Goal: Transaction & Acquisition: Obtain resource

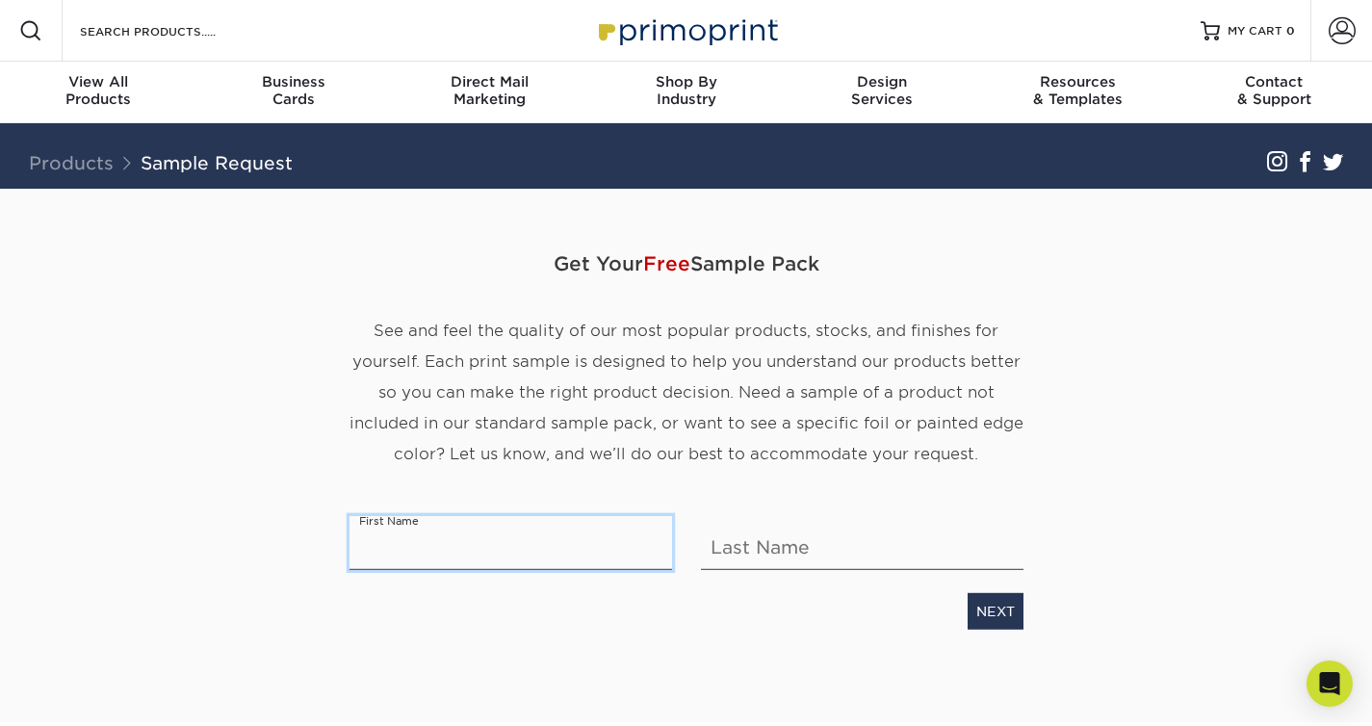
click at [420, 544] on input "text" at bounding box center [510, 543] width 322 height 54
paste input "[MEDICAL_DATA][PERSON_NAME]"
drag, startPoint x: 433, startPoint y: 549, endPoint x: 541, endPoint y: 550, distance: 107.8
click at [541, 550] on input "[MEDICAL_DATA][PERSON_NAME]" at bounding box center [510, 543] width 322 height 54
type input "[PERSON_NAME]"
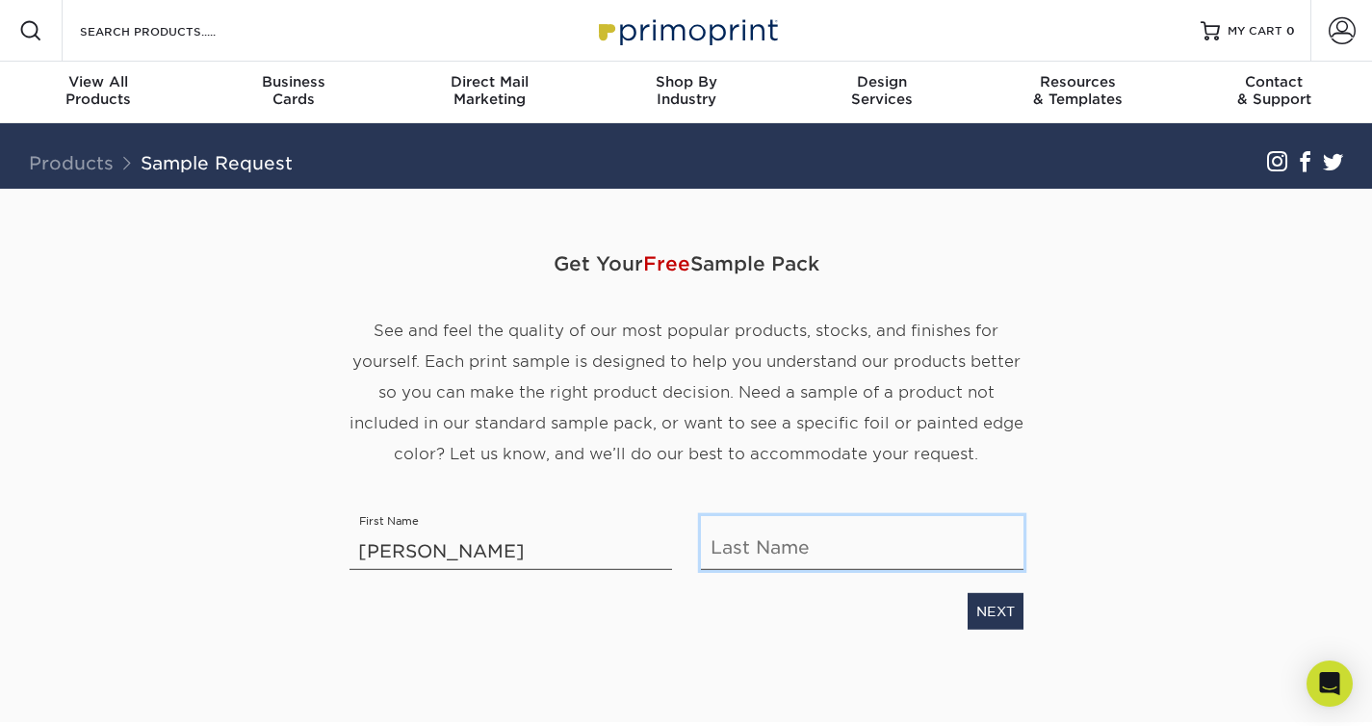
click at [733, 556] on input "text" at bounding box center [862, 543] width 322 height 54
paste input "Amer"
type input "Amer"
click at [985, 603] on link "NEXT" at bounding box center [995, 611] width 56 height 37
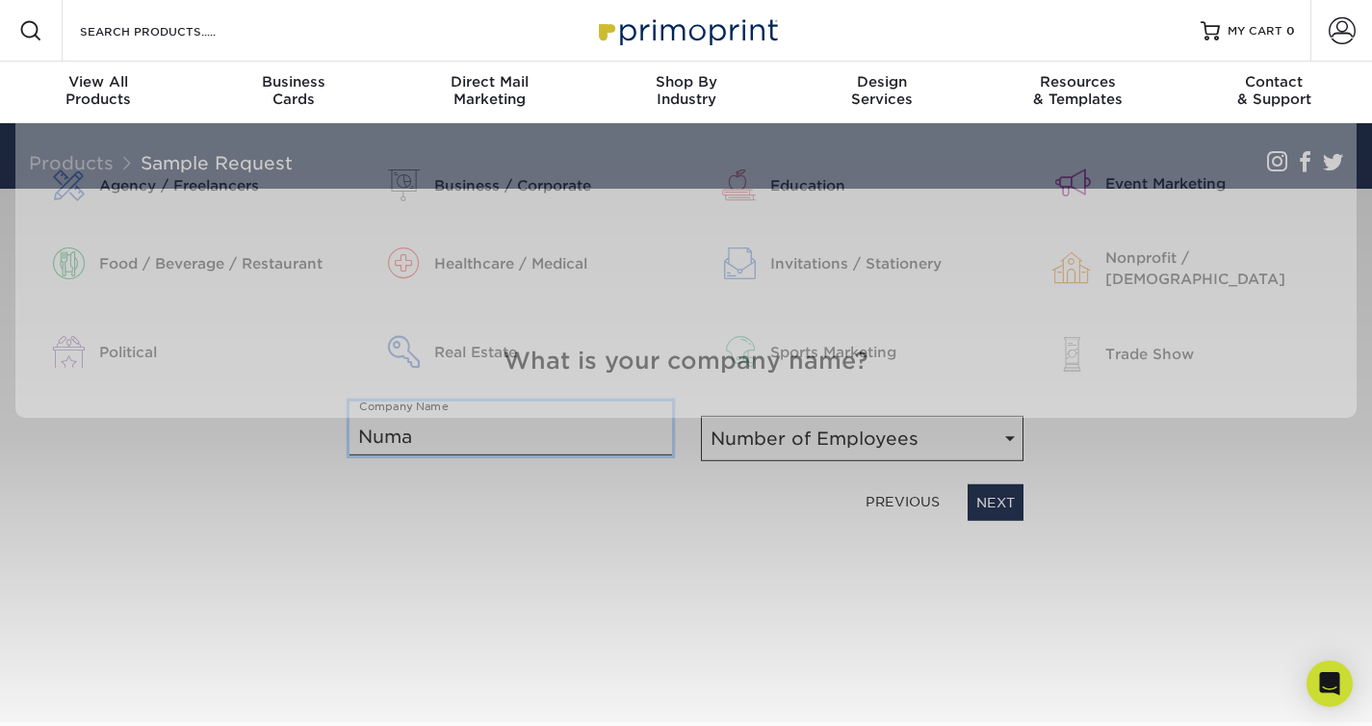
type input "Numa"
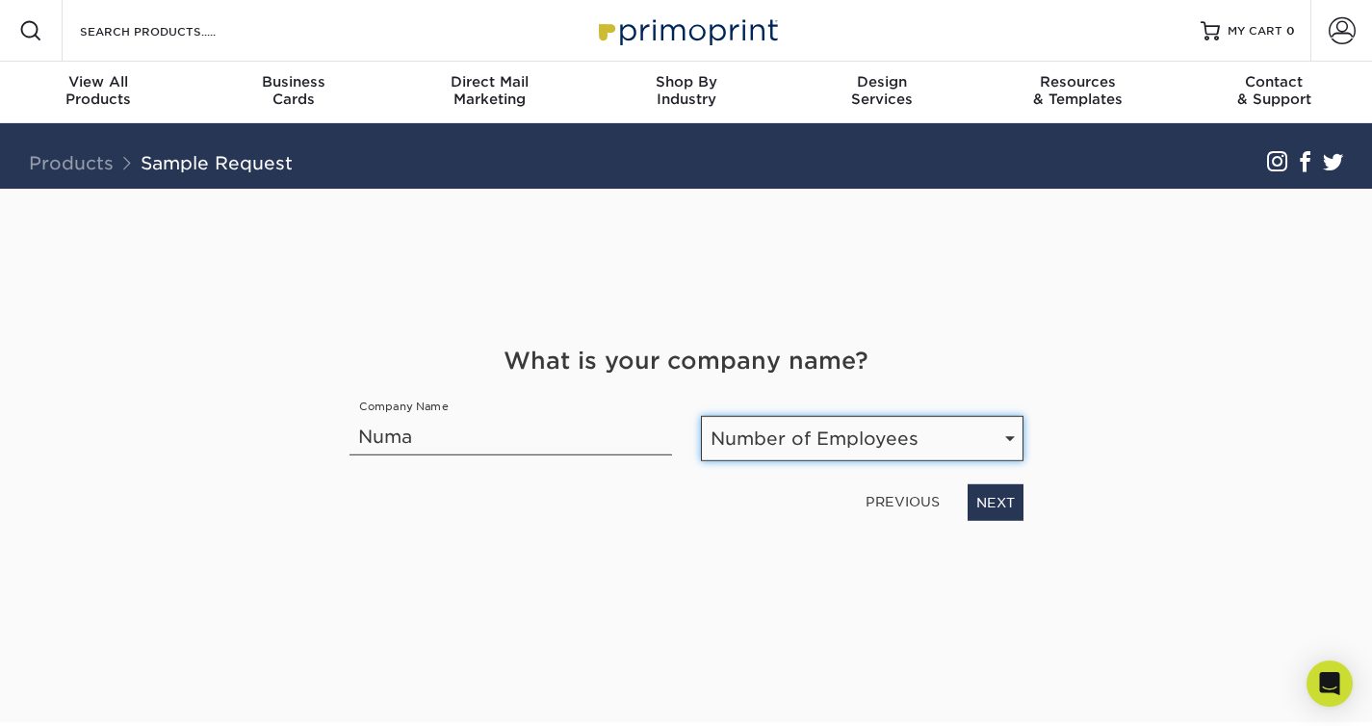
click at [799, 417] on select "Number of Employees Self-employed 1-10 employees 11-50 employees 51-200 employe…" at bounding box center [862, 438] width 322 height 45
select select "51-200"
click at [701, 416] on select "Number of Employees Self-employed 1-10 employees 11-50 employees 51-200 employe…" at bounding box center [862, 438] width 322 height 45
click at [1002, 501] on link "NEXT" at bounding box center [995, 502] width 56 height 37
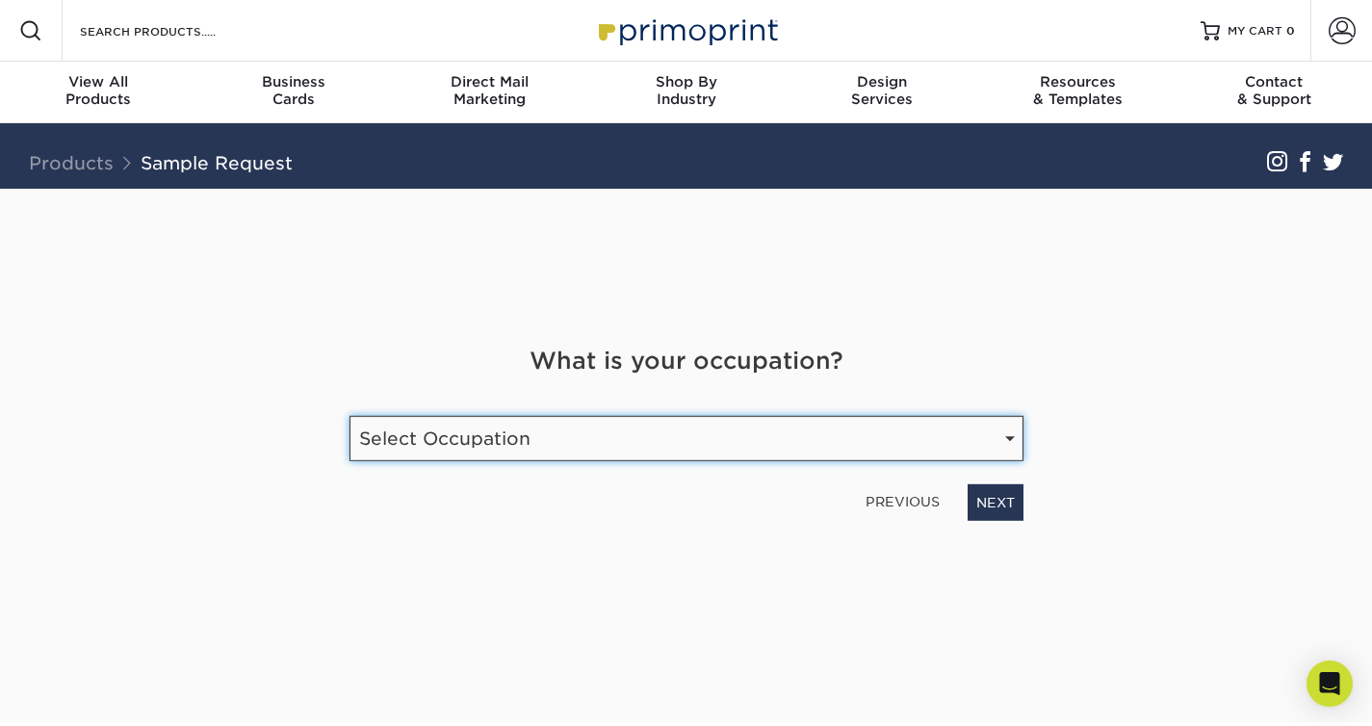
click at [754, 427] on select "Select Occupation Agency Automotive Blogger Cleaning Services Construction Educ…" at bounding box center [686, 438] width 674 height 45
select select "Automotive"
click at [349, 416] on select "Select Occupation Agency Automotive Blogger Cleaning Services Construction Educ…" at bounding box center [686, 438] width 674 height 45
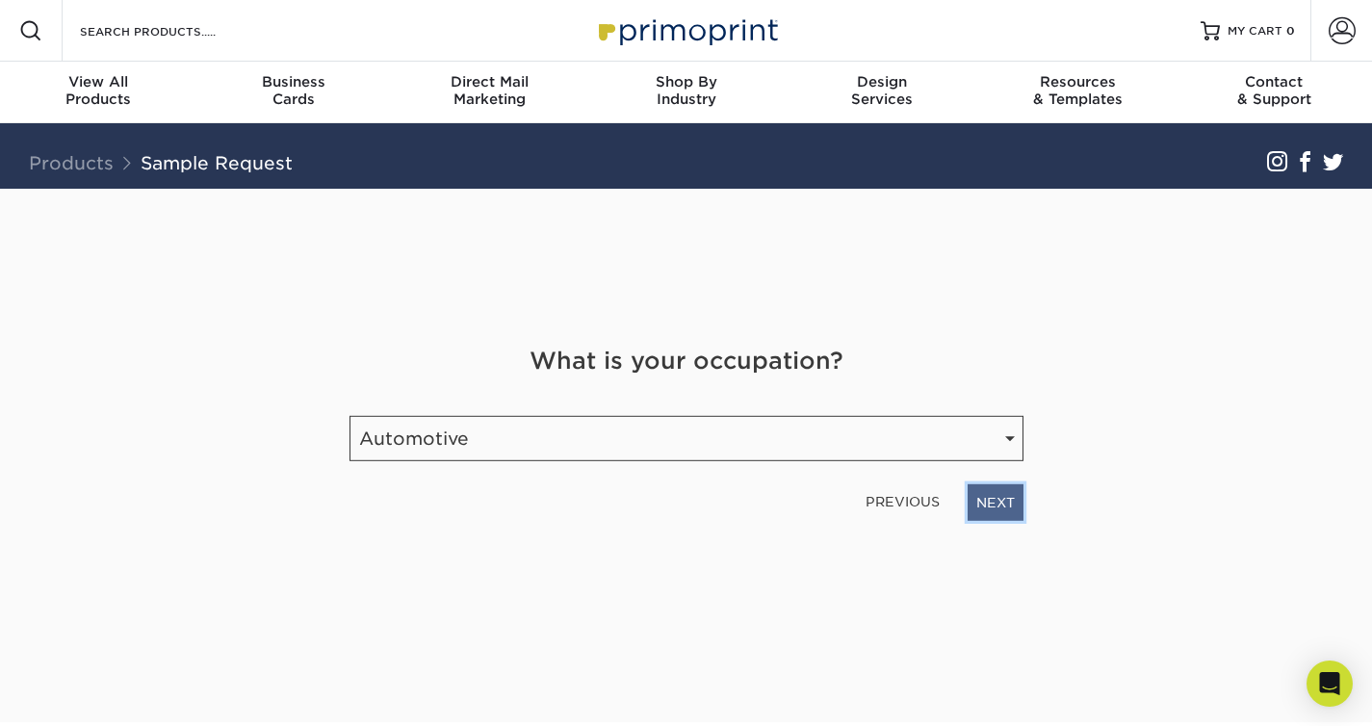
click at [992, 495] on link "NEXT" at bounding box center [995, 502] width 56 height 37
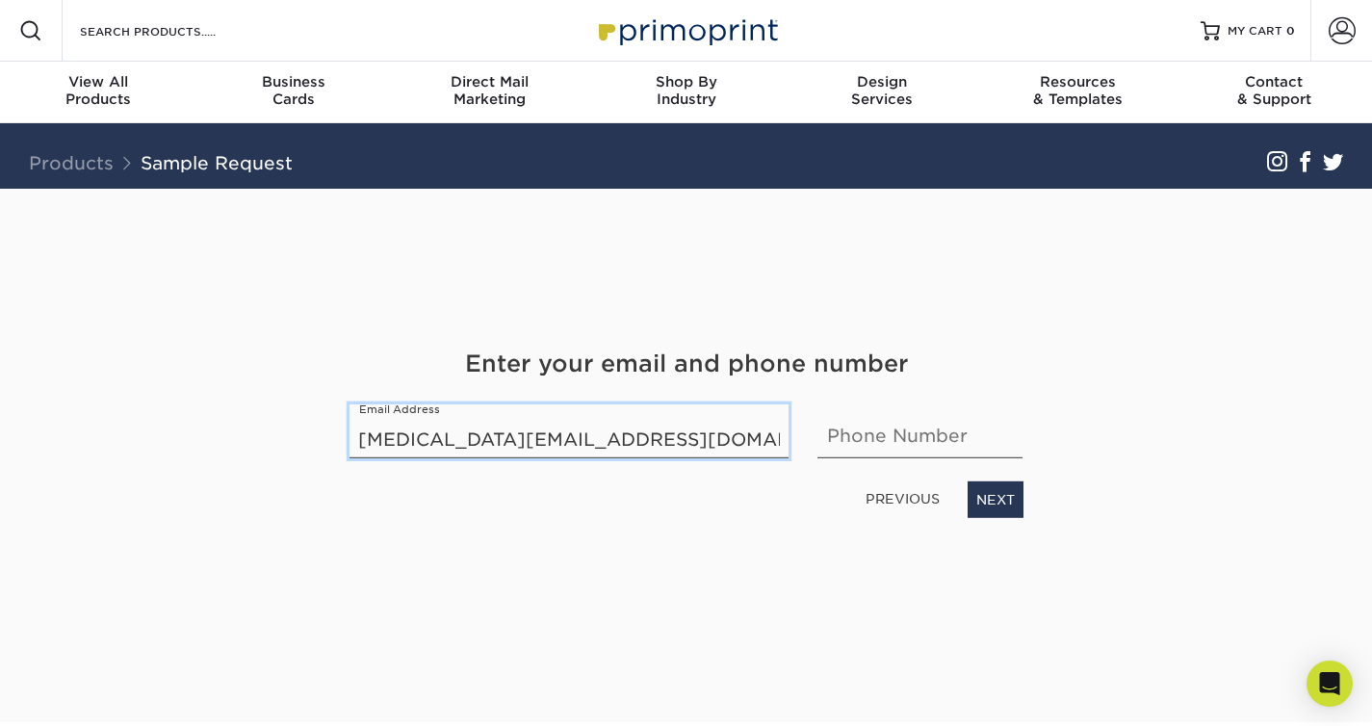
type input "[MEDICAL_DATA][EMAIL_ADDRESS][DOMAIN_NAME]"
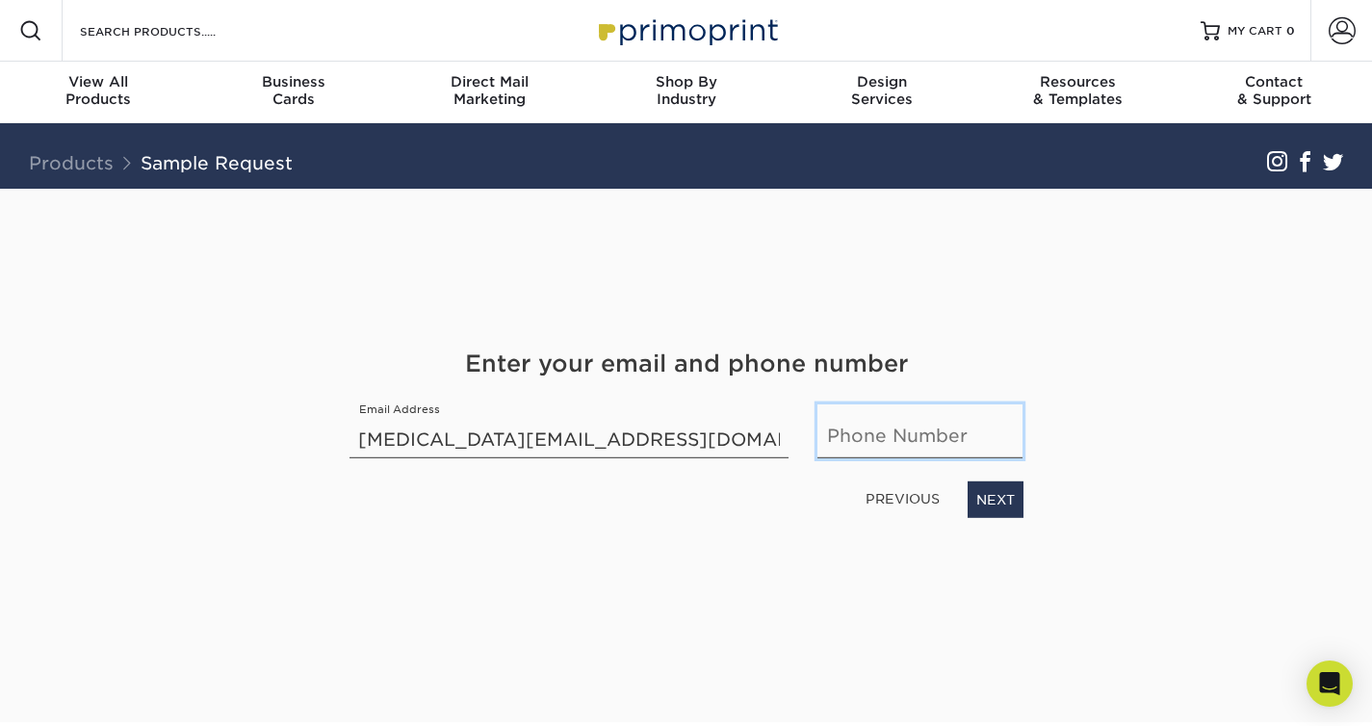
click at [858, 435] on input "text" at bounding box center [919, 431] width 205 height 54
paste input "6502556421"
type input "6502556421"
click at [1006, 502] on link "NEXT" at bounding box center [995, 499] width 56 height 37
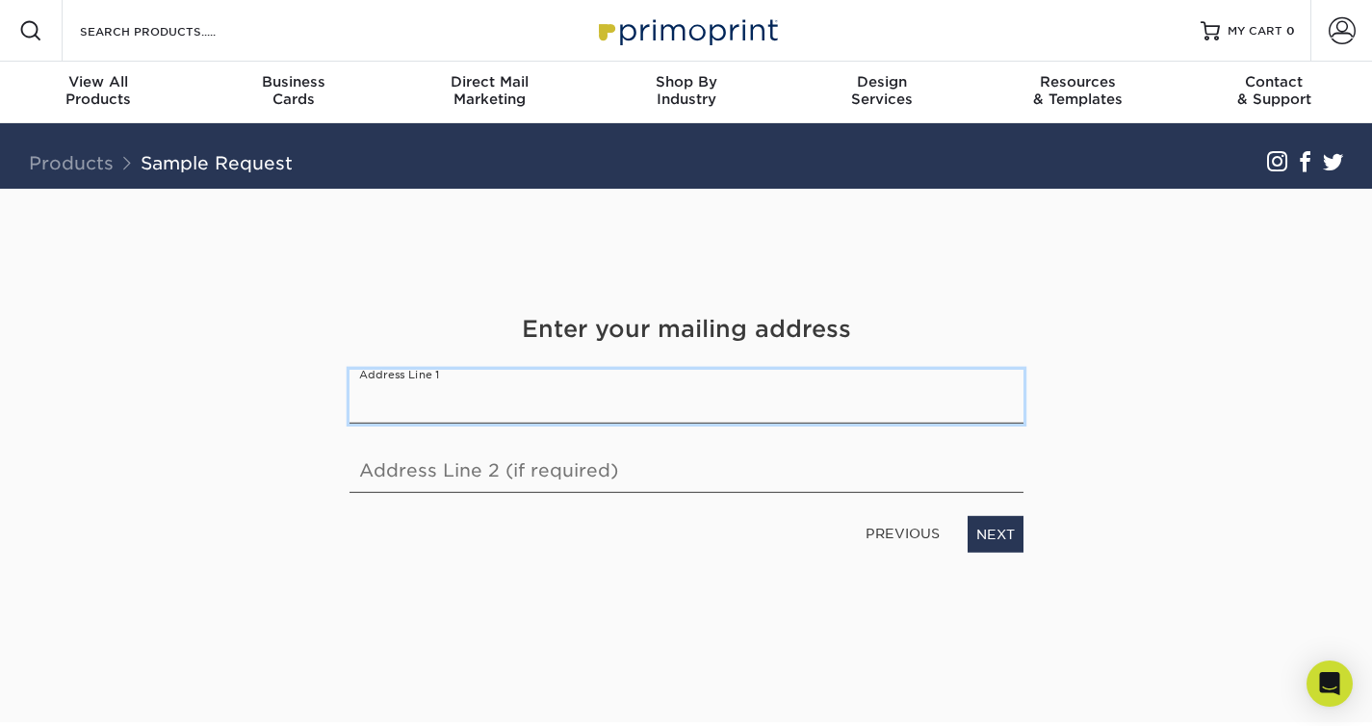
paste input "[STREET_ADDRESS][PERSON_NAME]"
type input "[STREET_ADDRESS][PERSON_NAME]"
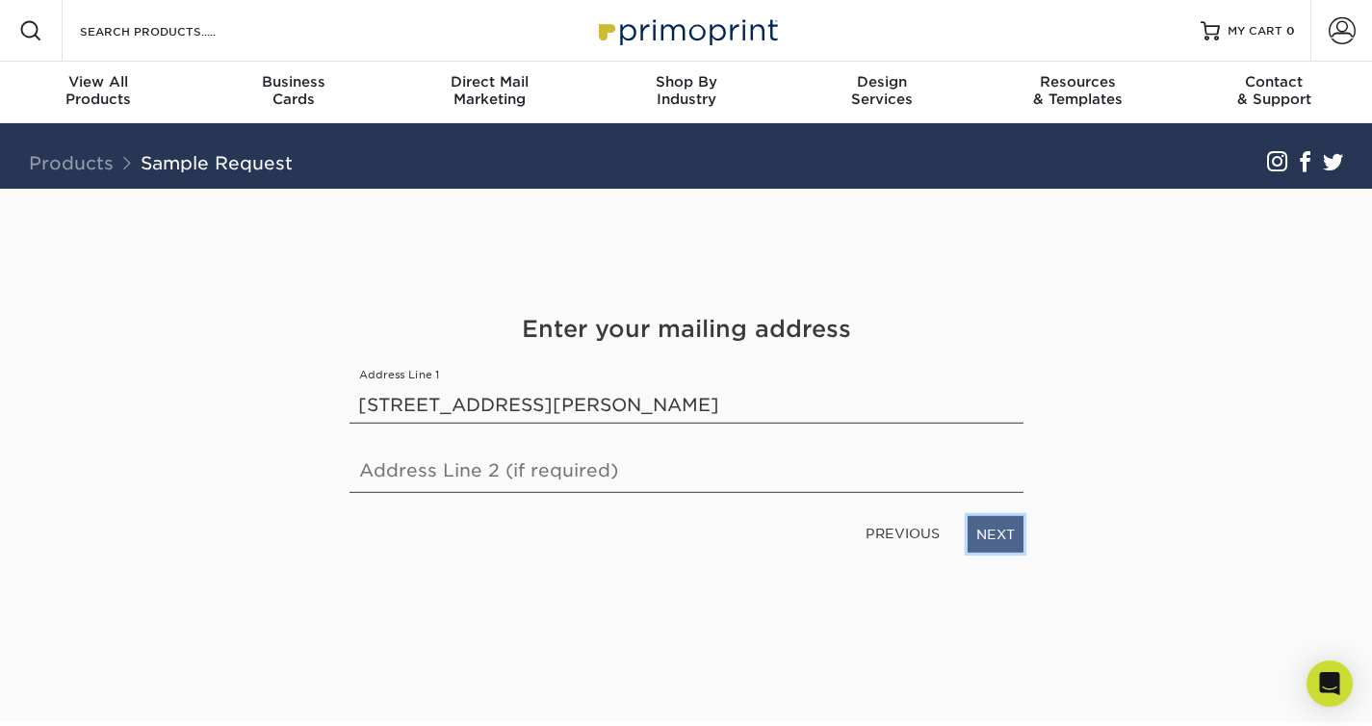
click at [1004, 535] on link "NEXT" at bounding box center [995, 534] width 56 height 37
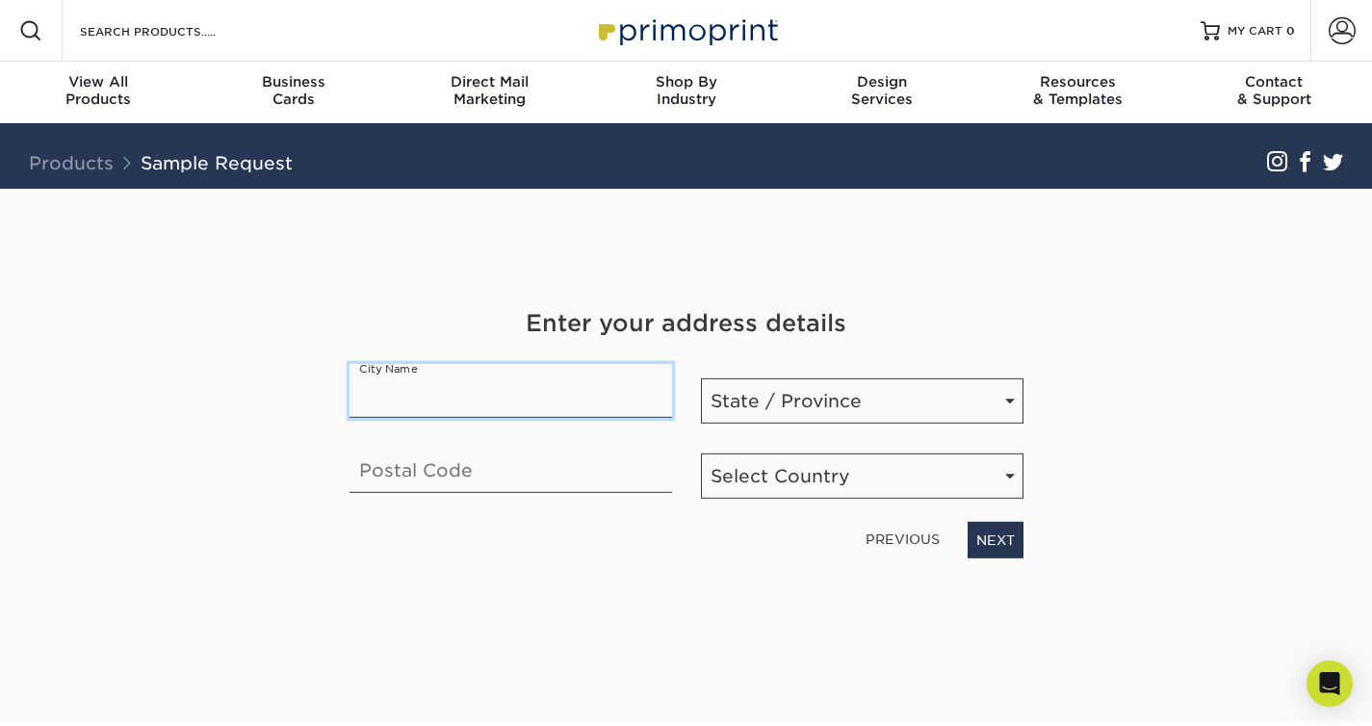
type input "[GEOGRAPHIC_DATA]"
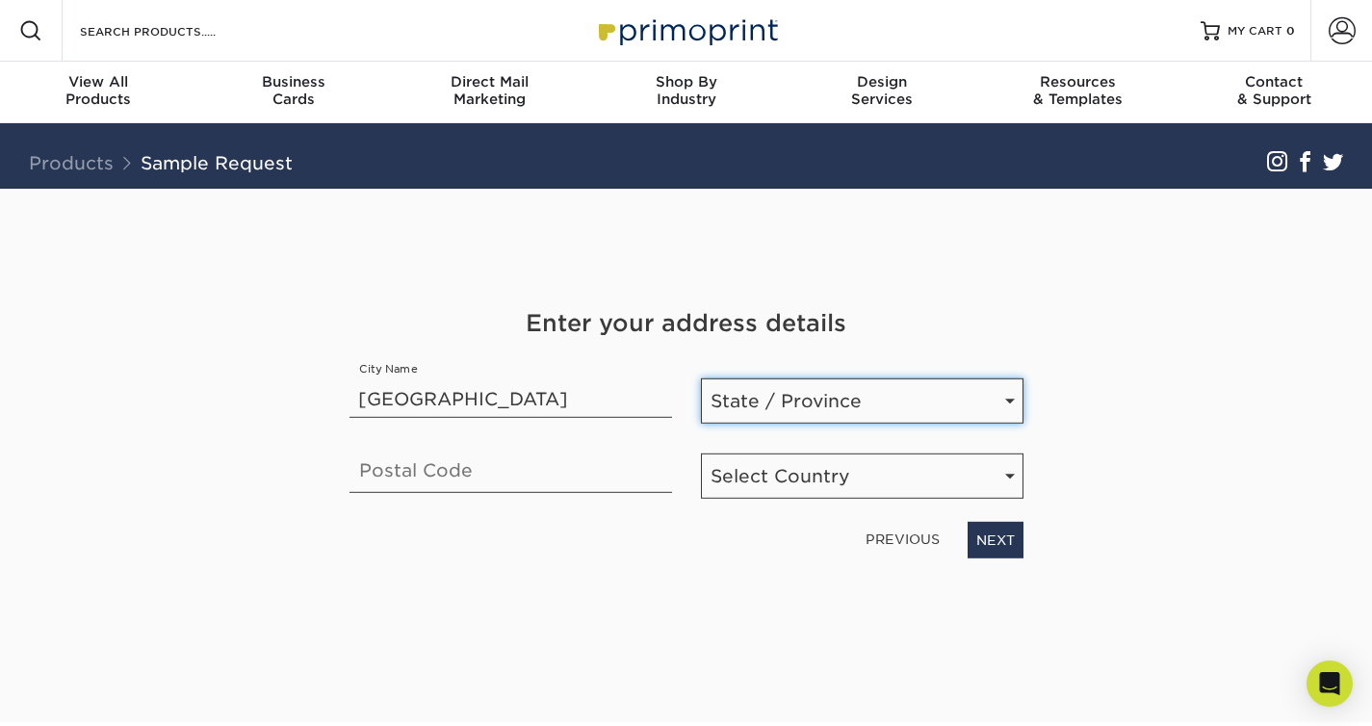
select select "CA"
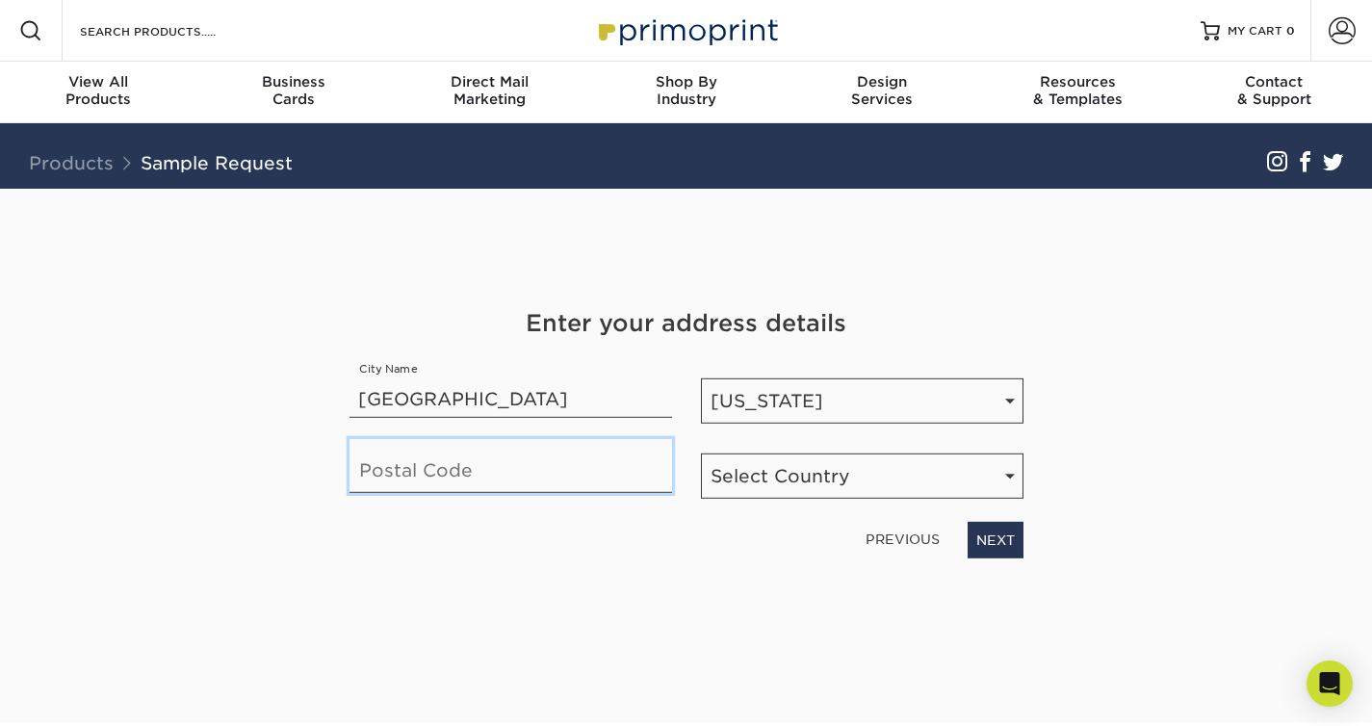
type input "94608-3812"
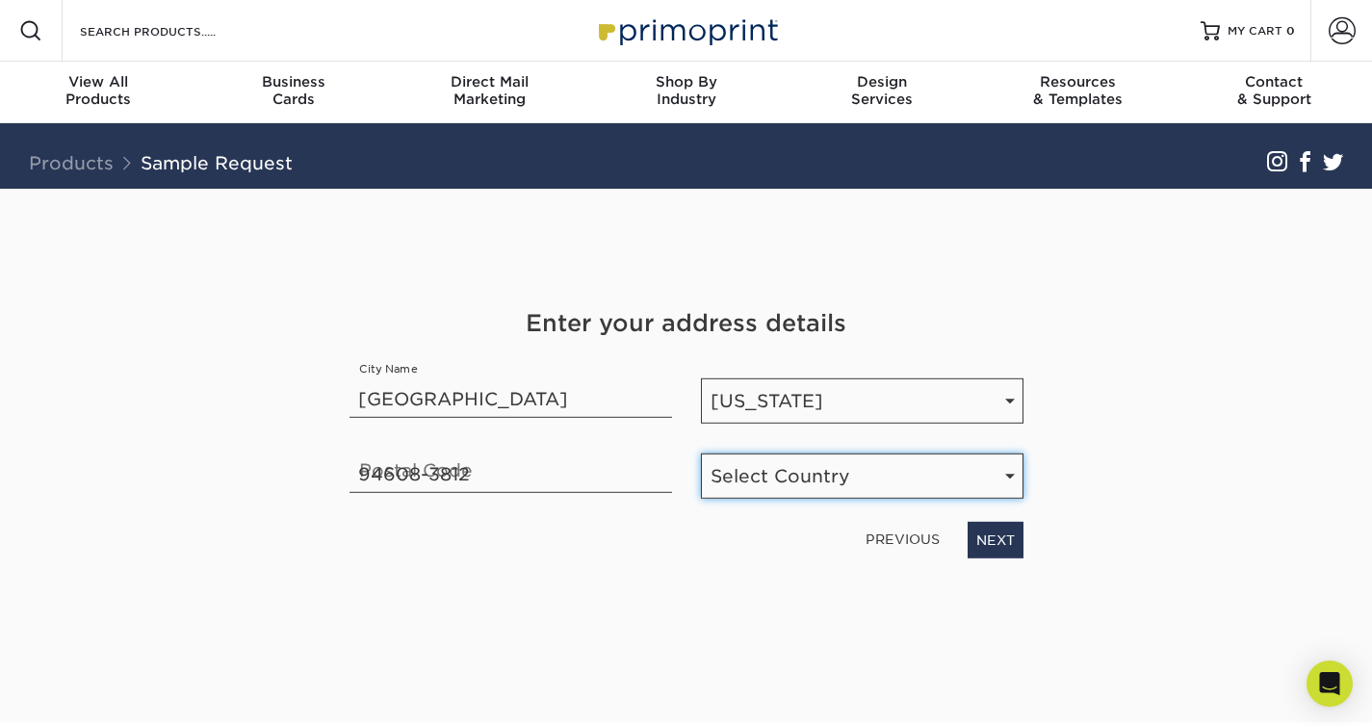
select select "US"
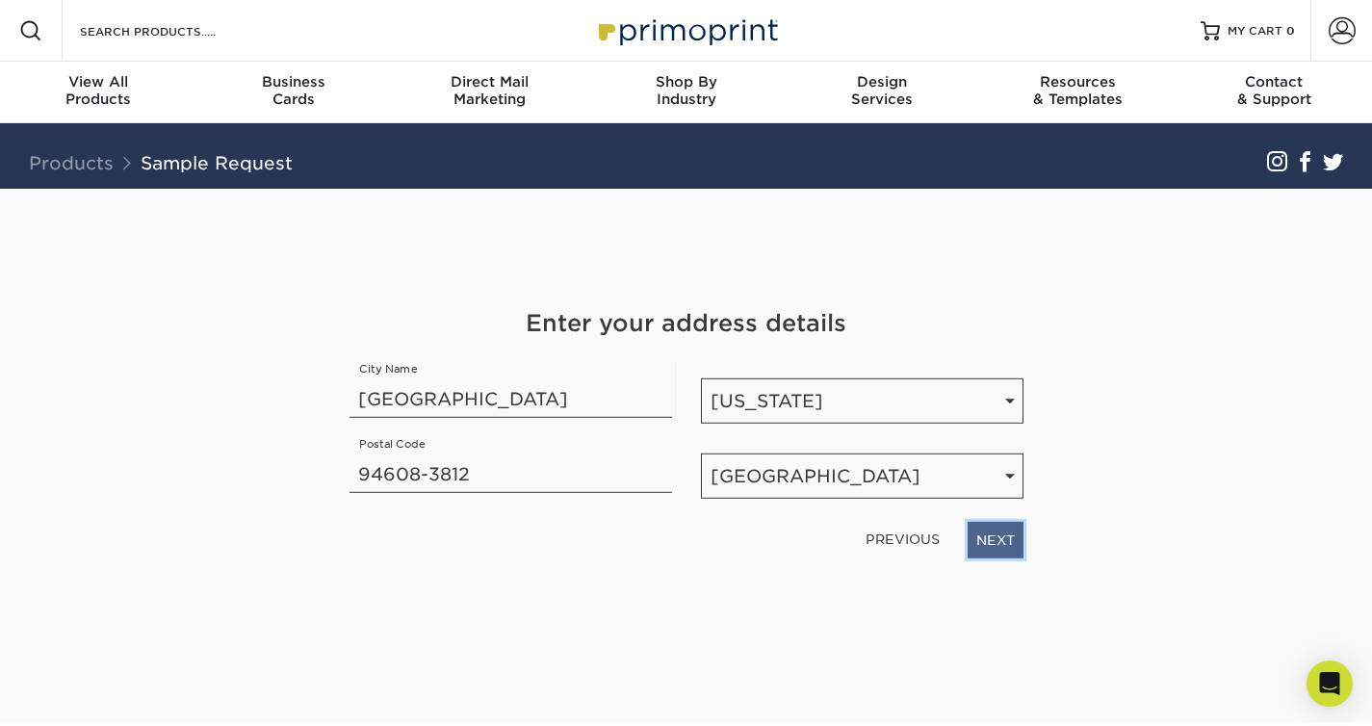
click at [996, 536] on link "NEXT" at bounding box center [995, 540] width 56 height 37
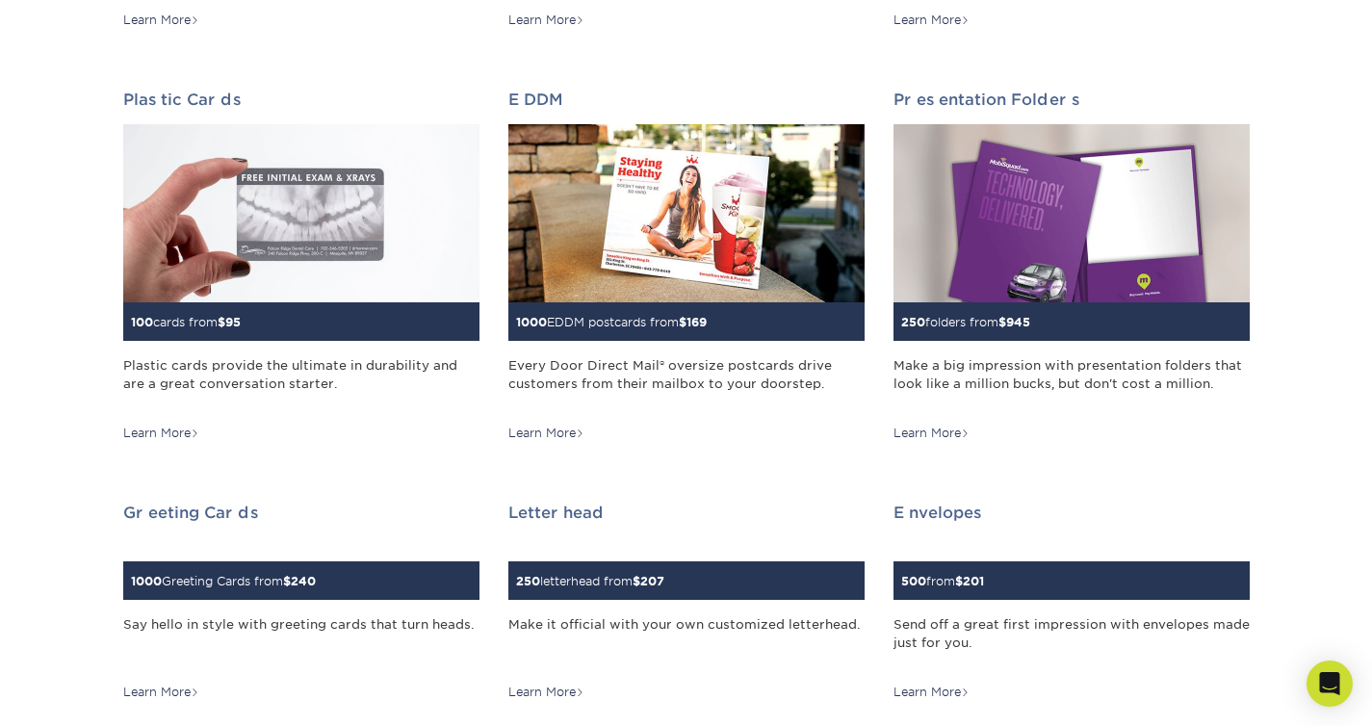
scroll to position [146, 0]
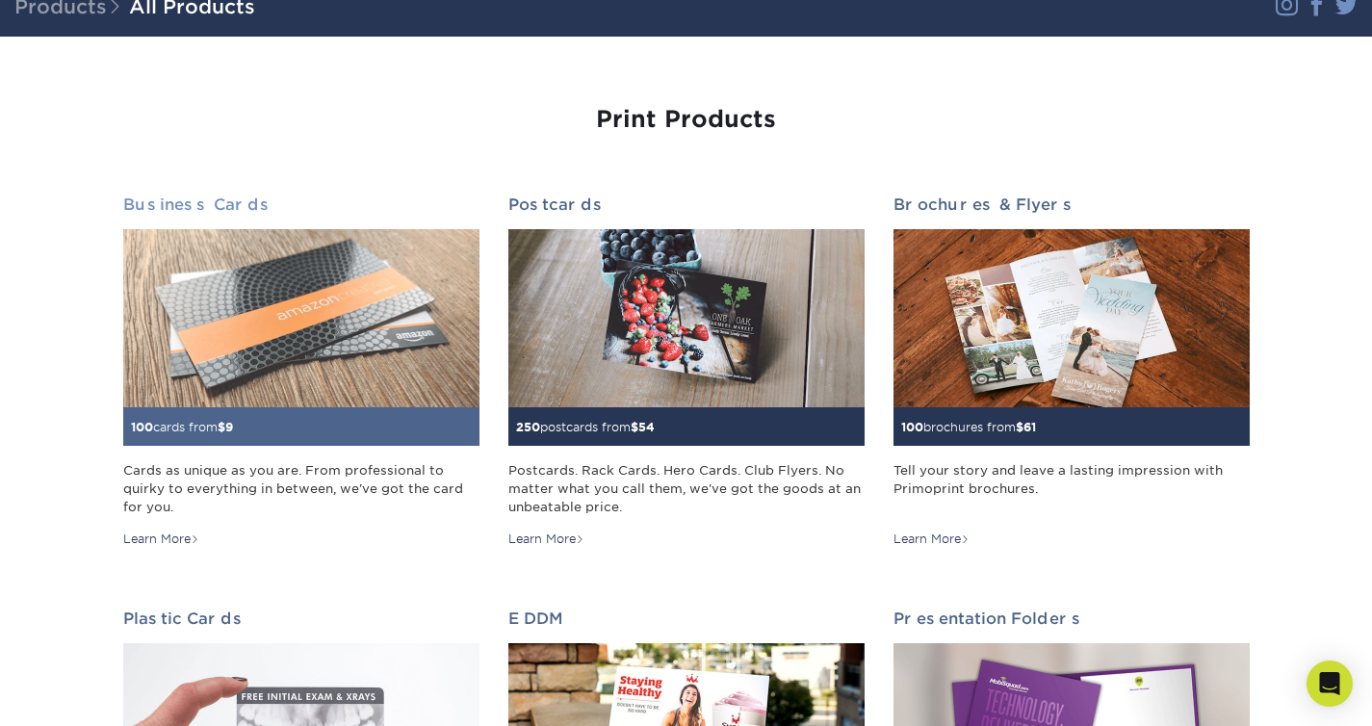
click at [233, 433] on span "9" at bounding box center [229, 427] width 8 height 14
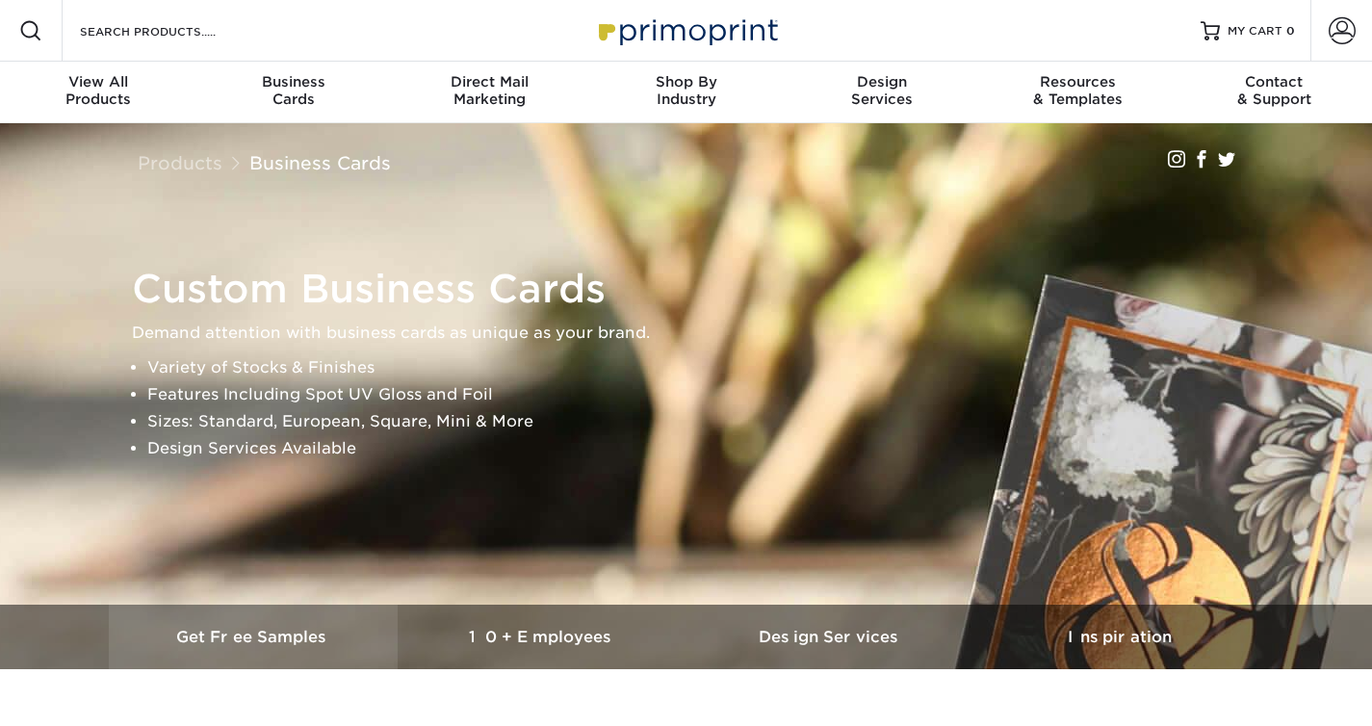
click at [274, 640] on h3 "Get Free Samples" at bounding box center [253, 637] width 289 height 18
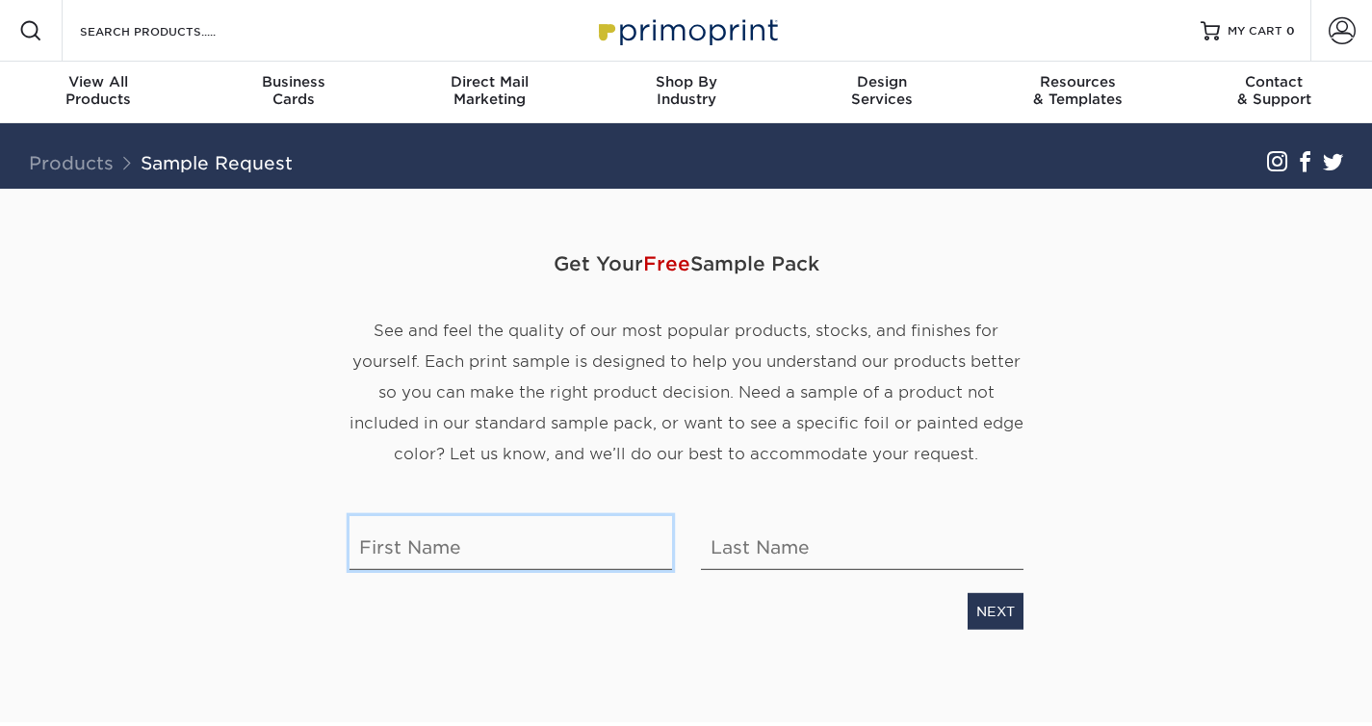
click at [450, 548] on input "text" at bounding box center [510, 543] width 322 height 54
type input "[PERSON_NAME]"
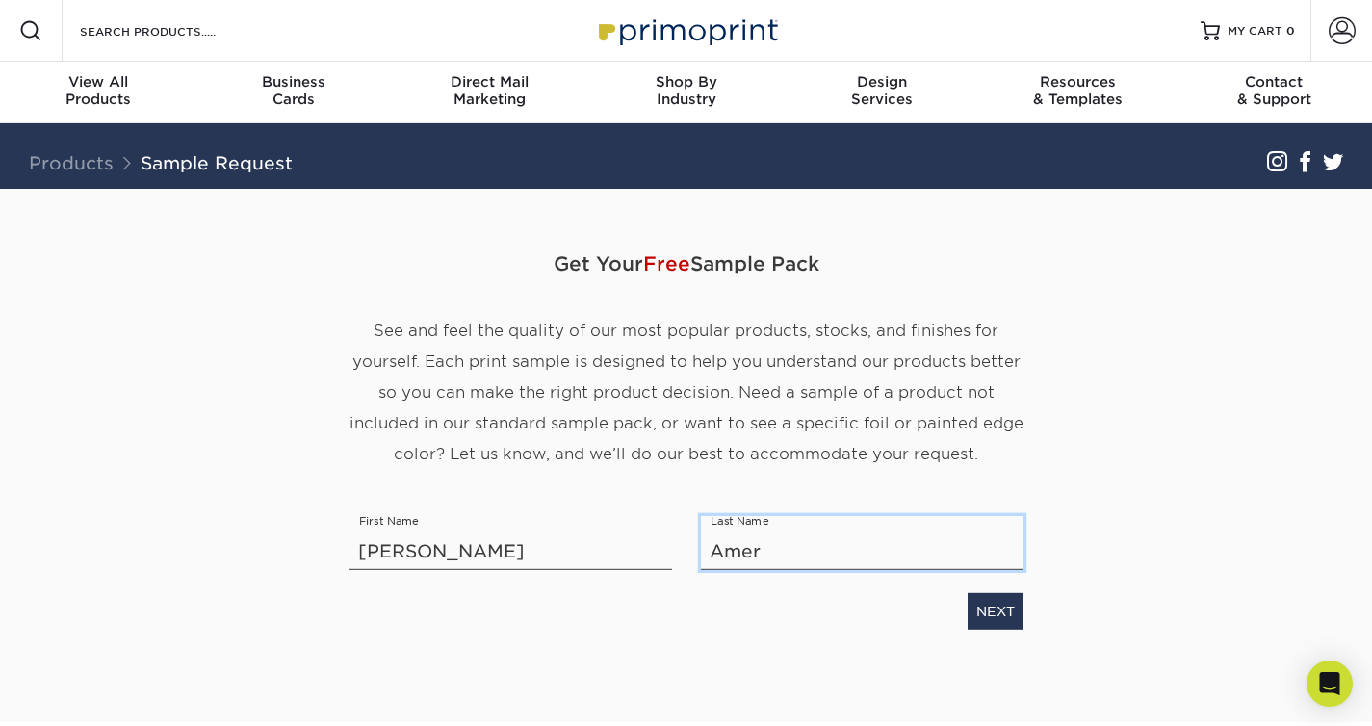
type input "Amer"
click at [989, 617] on link "NEXT" at bounding box center [995, 611] width 56 height 37
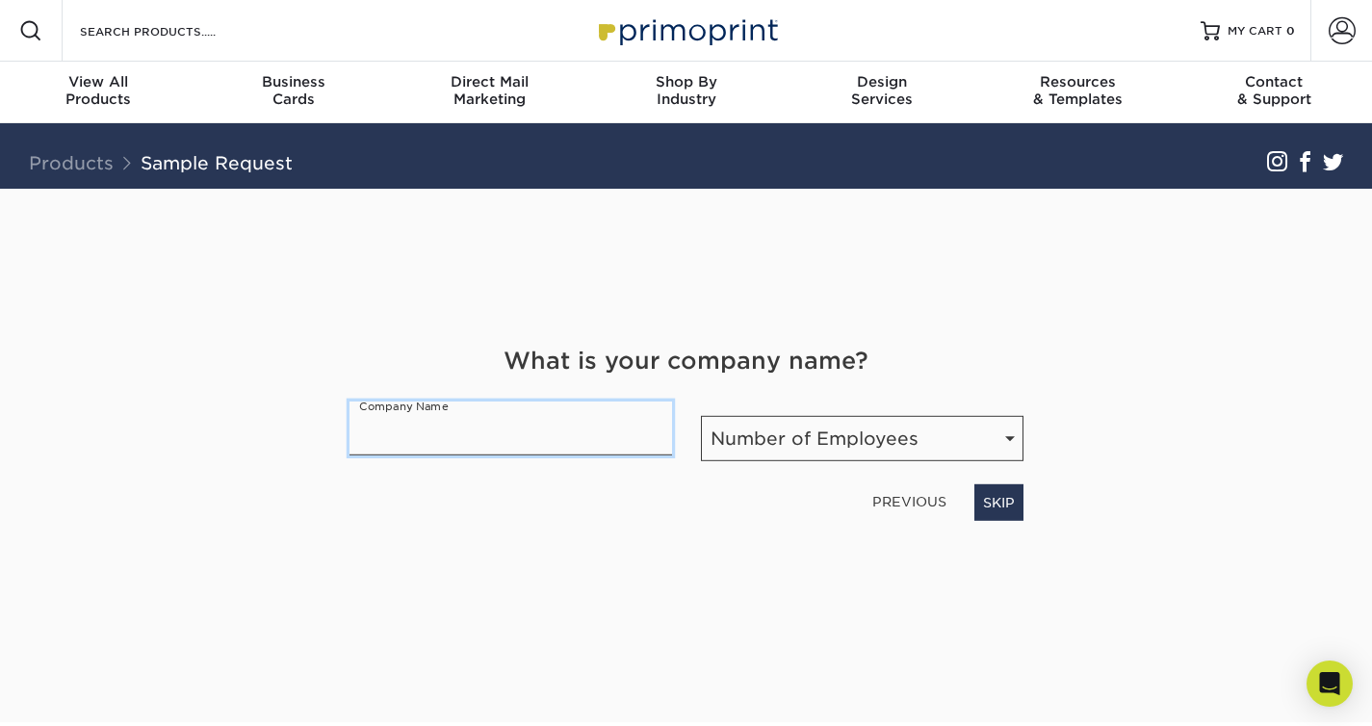
type input "Numa"
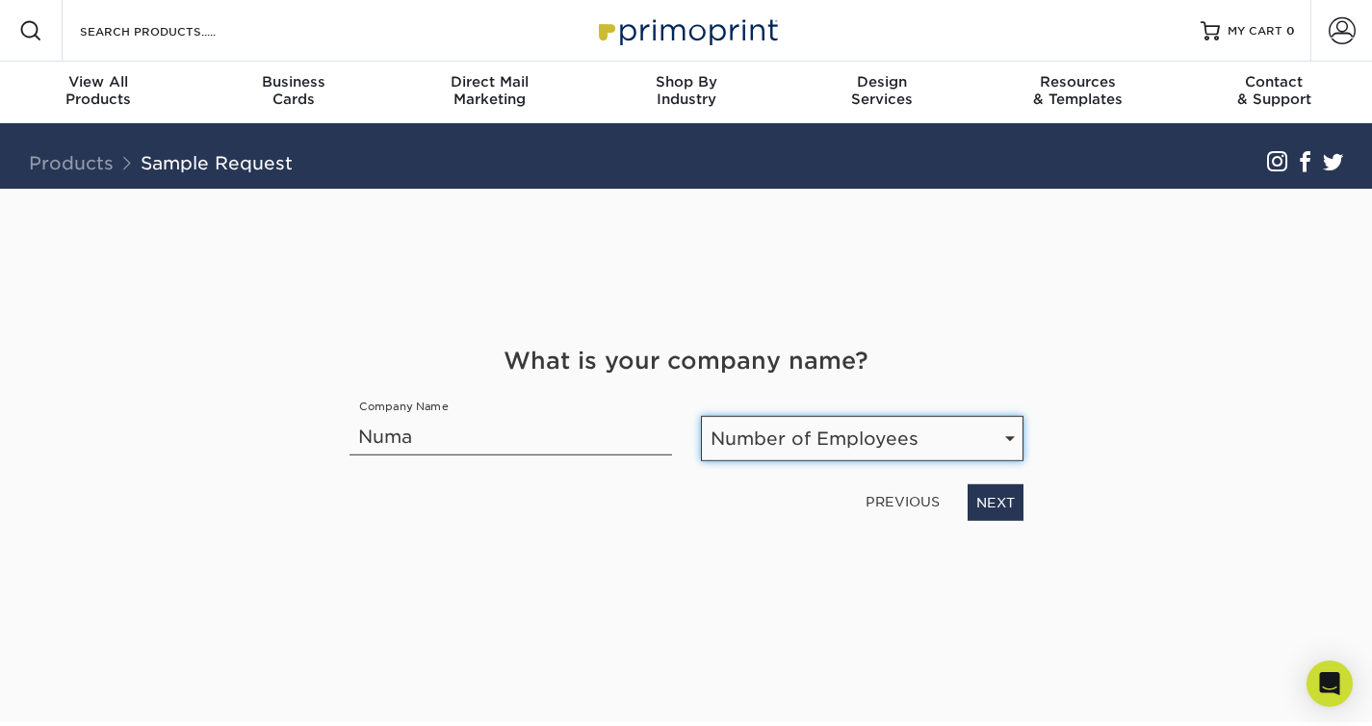
click at [854, 454] on select "Number of Employees Self-employed 1-10 employees 11-50 employees 51-200 employe…" at bounding box center [862, 438] width 322 height 45
click at [701, 416] on select "Number of Employees Self-employed 1-10 employees 11-50 employees 51-200 employe…" at bounding box center [862, 438] width 322 height 45
click at [809, 450] on select "Number of Employees Self-employed 1-10 employees 11-50 employees 51-200 employe…" at bounding box center [862, 438] width 322 height 45
select select "51-200"
click at [701, 416] on select "Number of Employees Self-employed 1-10 employees 11-50 employees 51-200 employe…" at bounding box center [862, 438] width 322 height 45
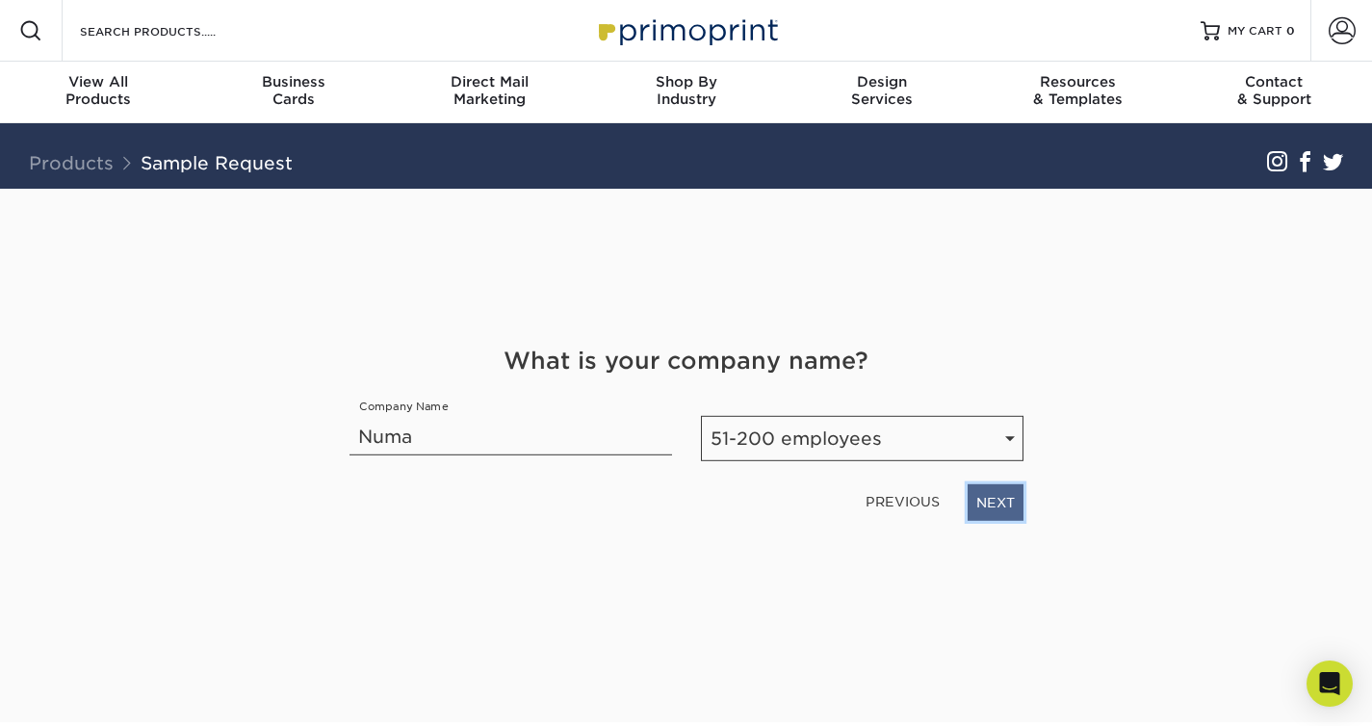
click at [989, 497] on link "NEXT" at bounding box center [995, 502] width 56 height 37
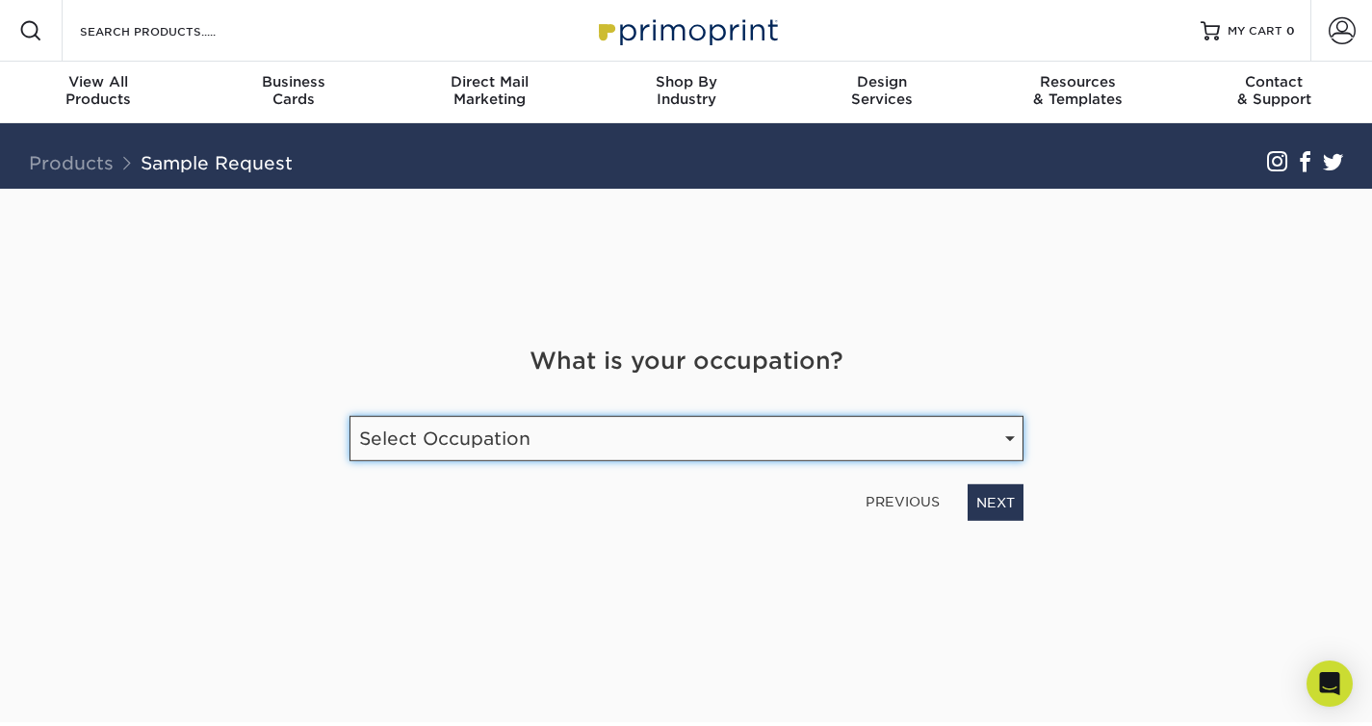
click at [535, 429] on select "Select Occupation Agency Automotive Blogger Cleaning Services Construction Educ…" at bounding box center [686, 438] width 674 height 45
select select "Automotive"
click at [349, 416] on select "Select Occupation Agency Automotive Blogger Cleaning Services Construction Educ…" at bounding box center [686, 438] width 674 height 45
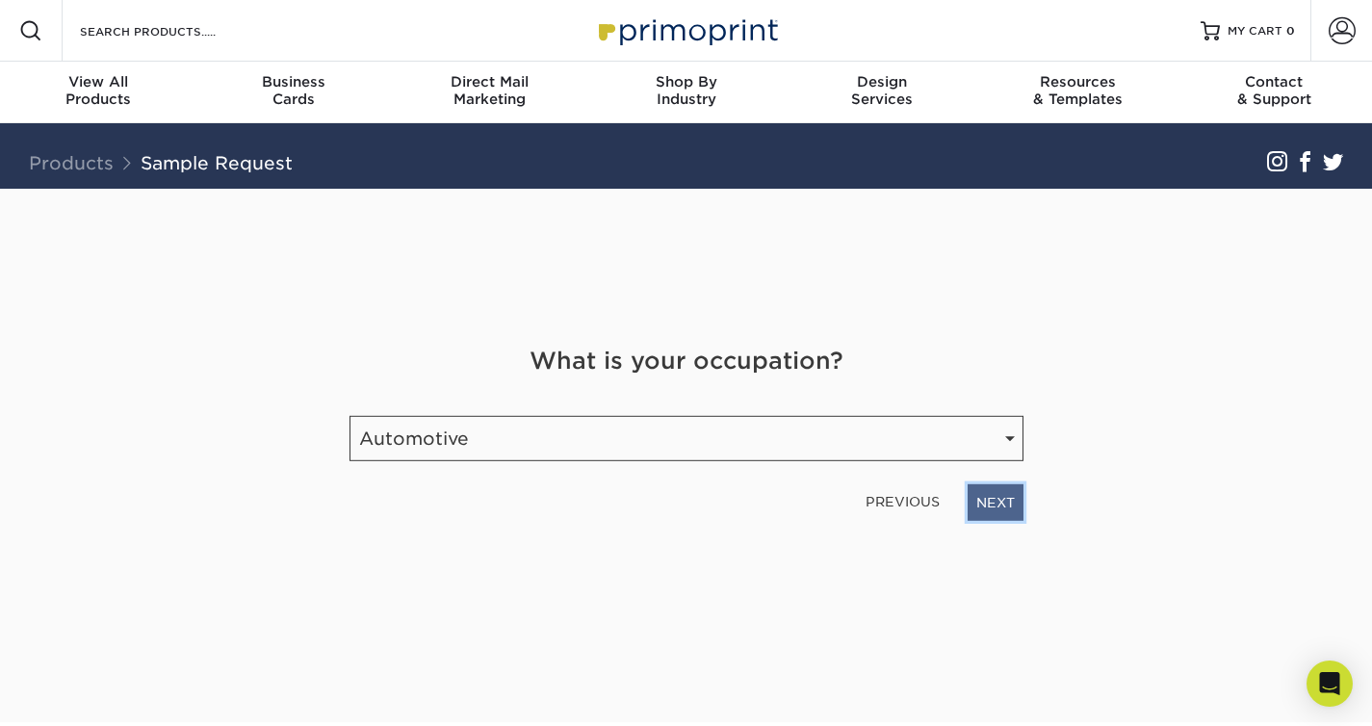
click at [1005, 502] on link "NEXT" at bounding box center [995, 502] width 56 height 37
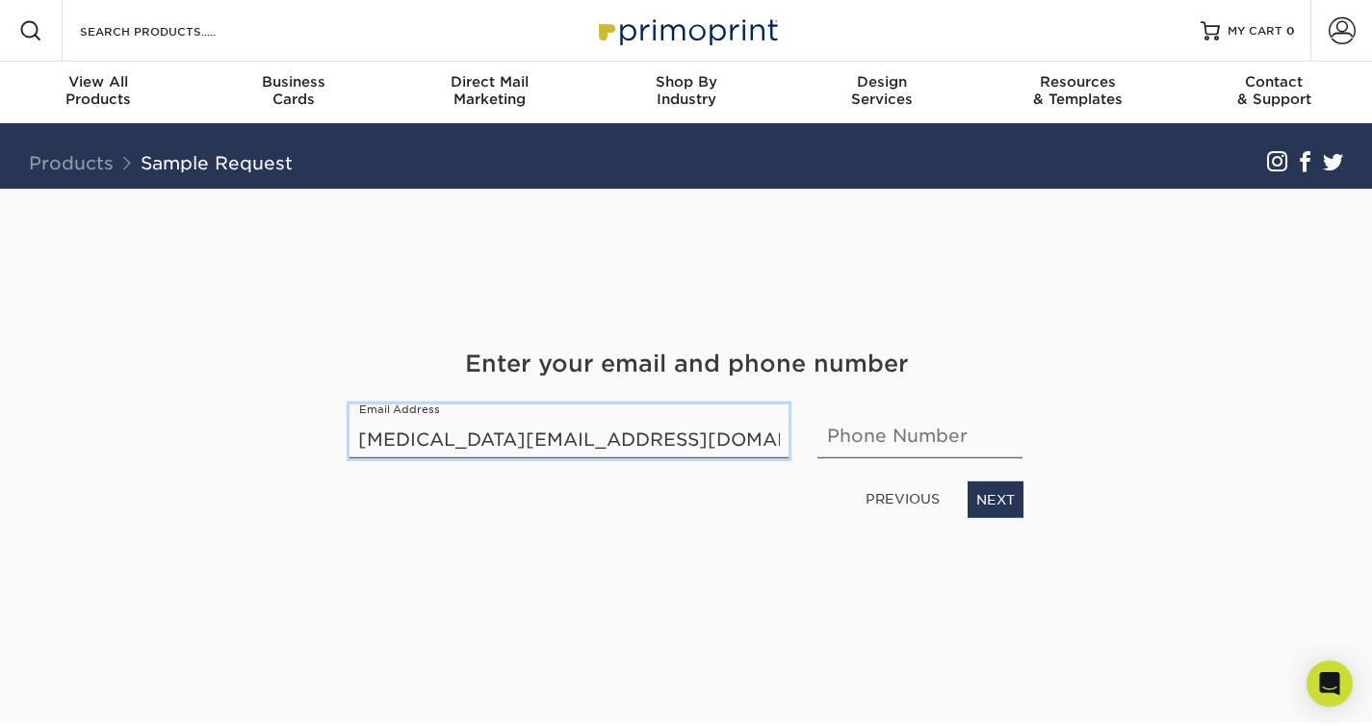
type input "[MEDICAL_DATA][EMAIL_ADDRESS][DOMAIN_NAME]"
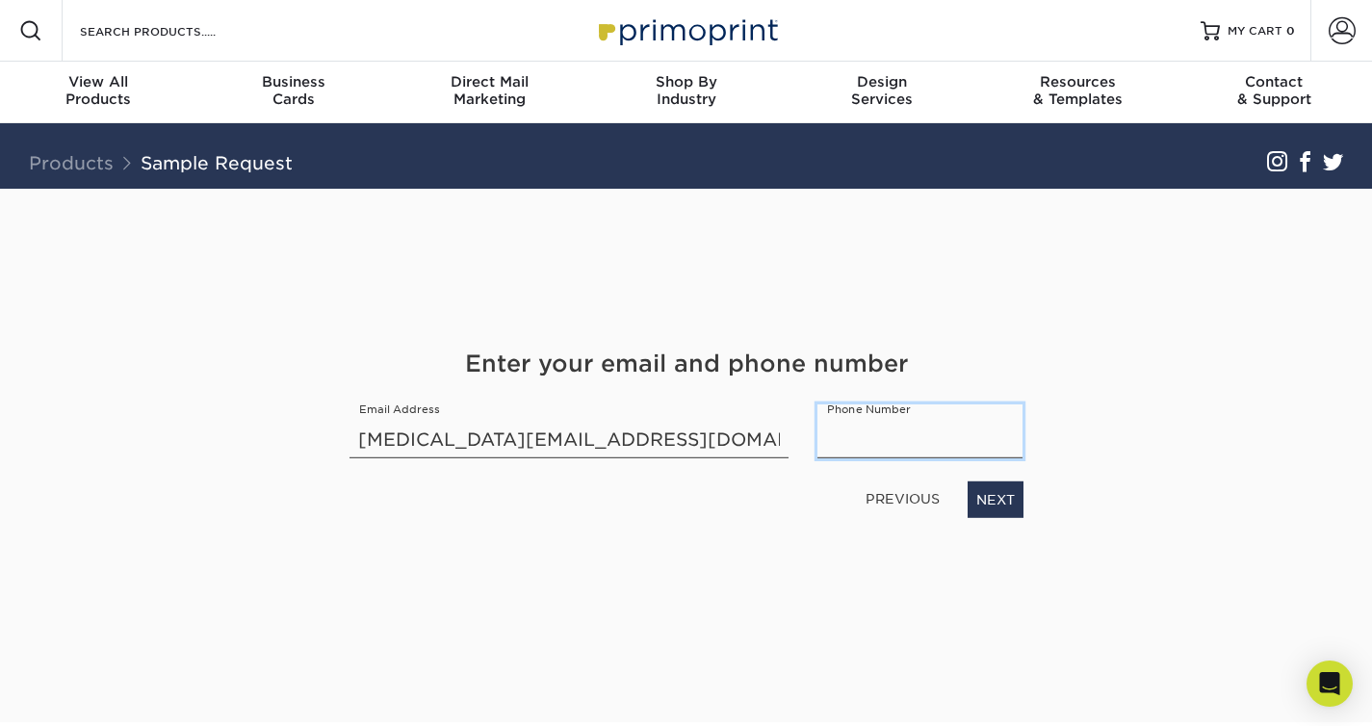
click at [913, 444] on input "text" at bounding box center [919, 431] width 205 height 54
paste input "6502556421"
type input "6502556421"
click at [1008, 509] on link "NEXT" at bounding box center [995, 499] width 56 height 37
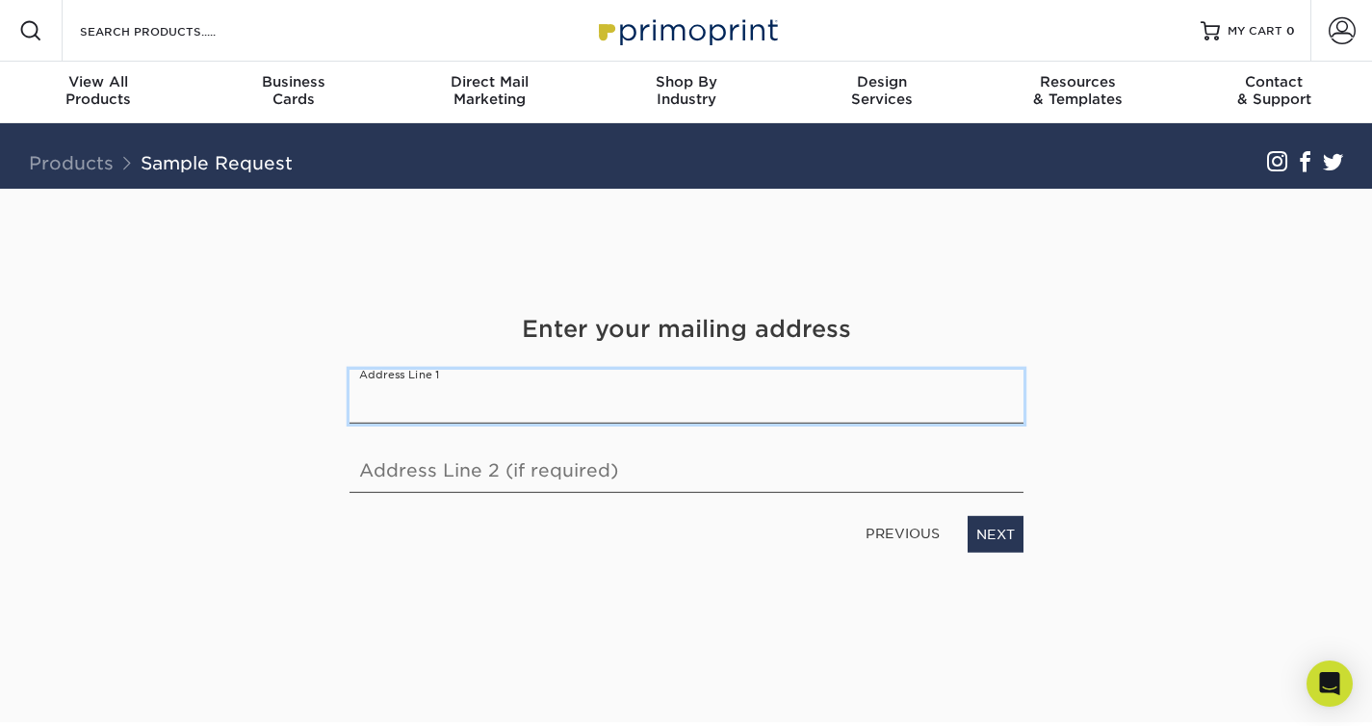
paste input "[STREET_ADDRESS][PERSON_NAME]"
type input "[STREET_ADDRESS][PERSON_NAME]"
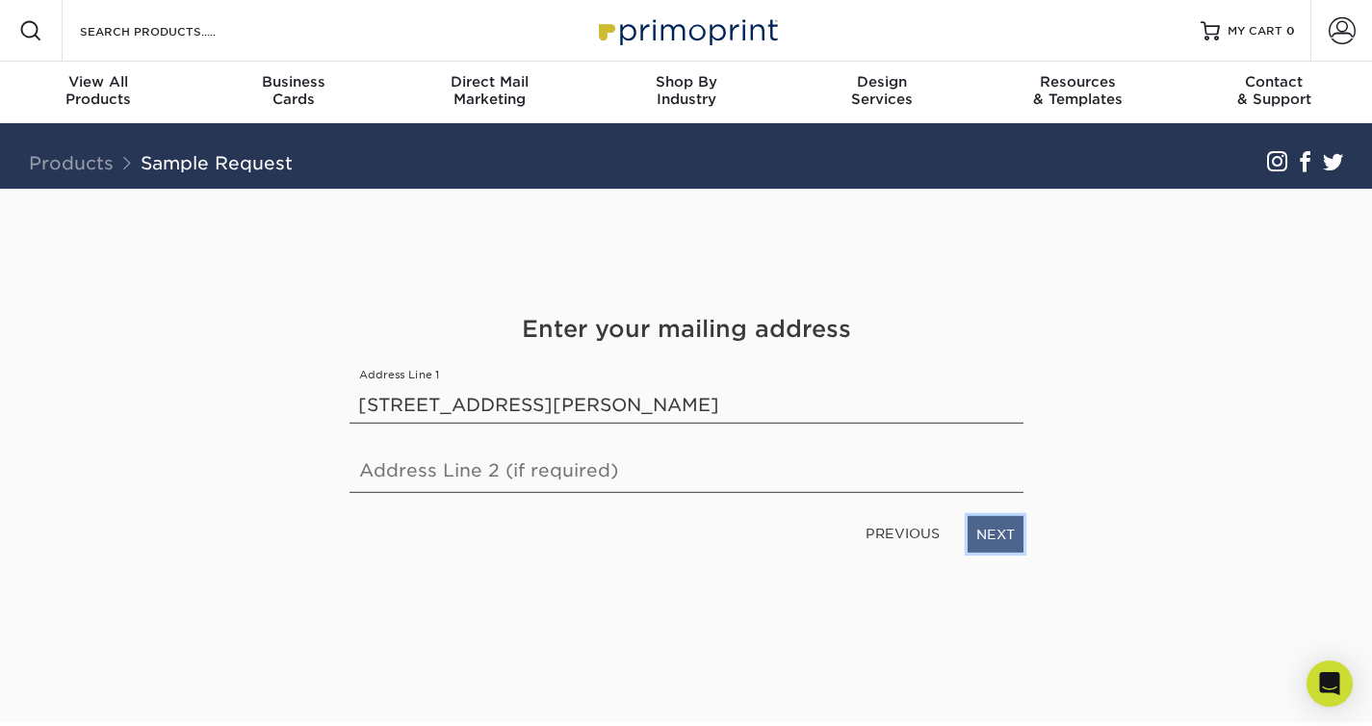
click at [1002, 526] on link "NEXT" at bounding box center [995, 534] width 56 height 37
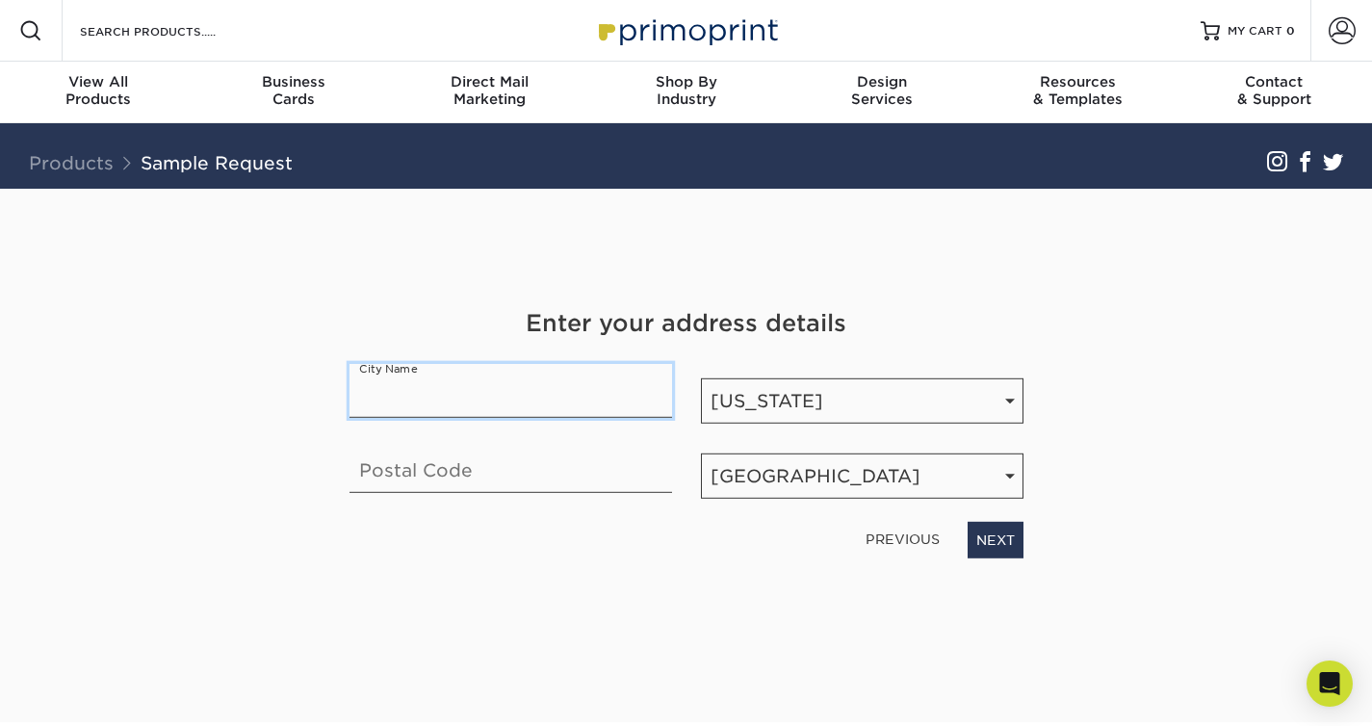
type input "[GEOGRAPHIC_DATA]"
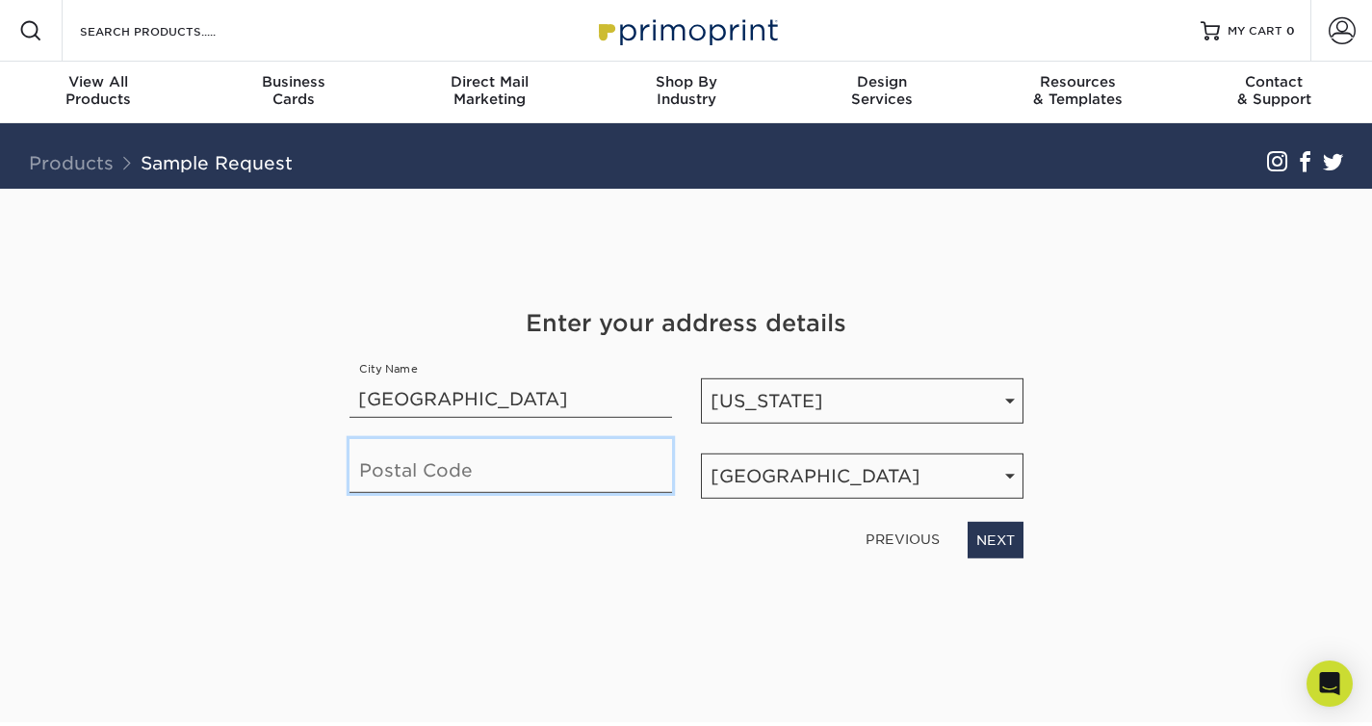
type input "94608-3812"
click at [1012, 538] on link "NEXT" at bounding box center [995, 540] width 56 height 37
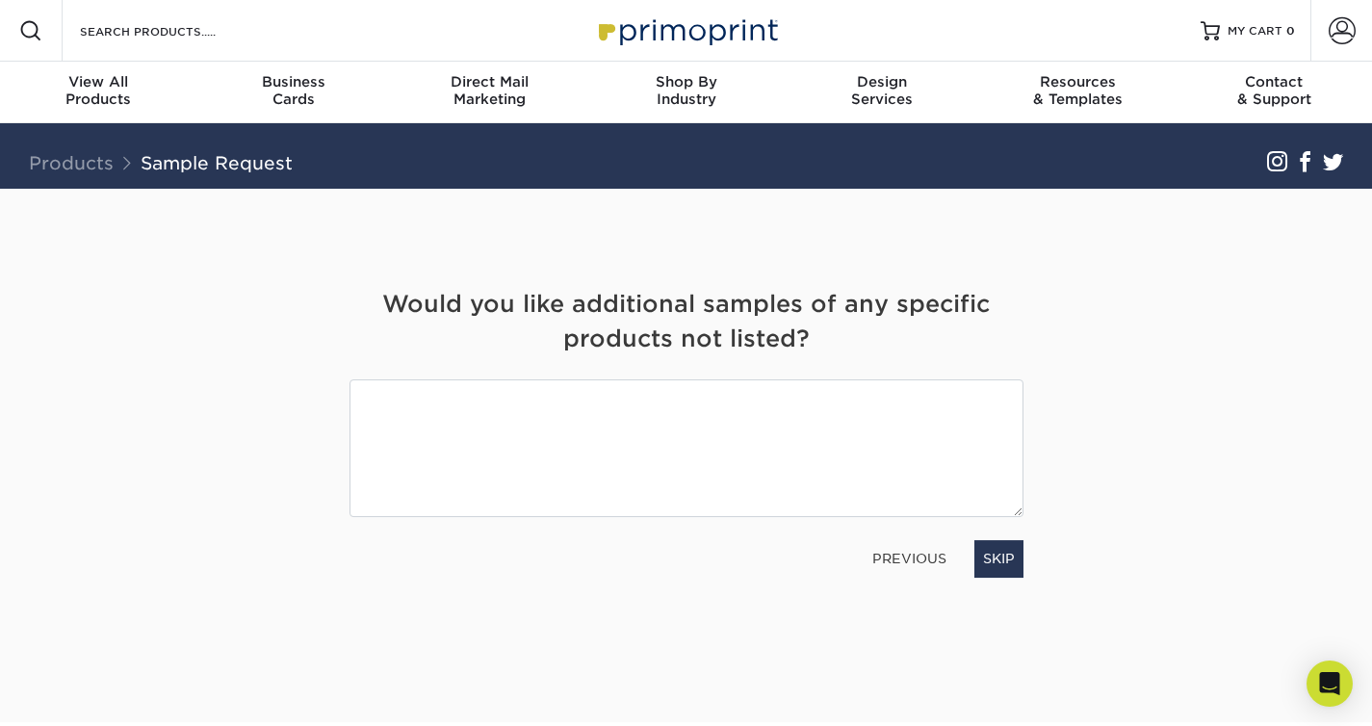
click at [1013, 539] on div "PREVIOUS SKIP" at bounding box center [686, 554] width 703 height 44
click at [1013, 556] on link "SKIP" at bounding box center [998, 558] width 49 height 37
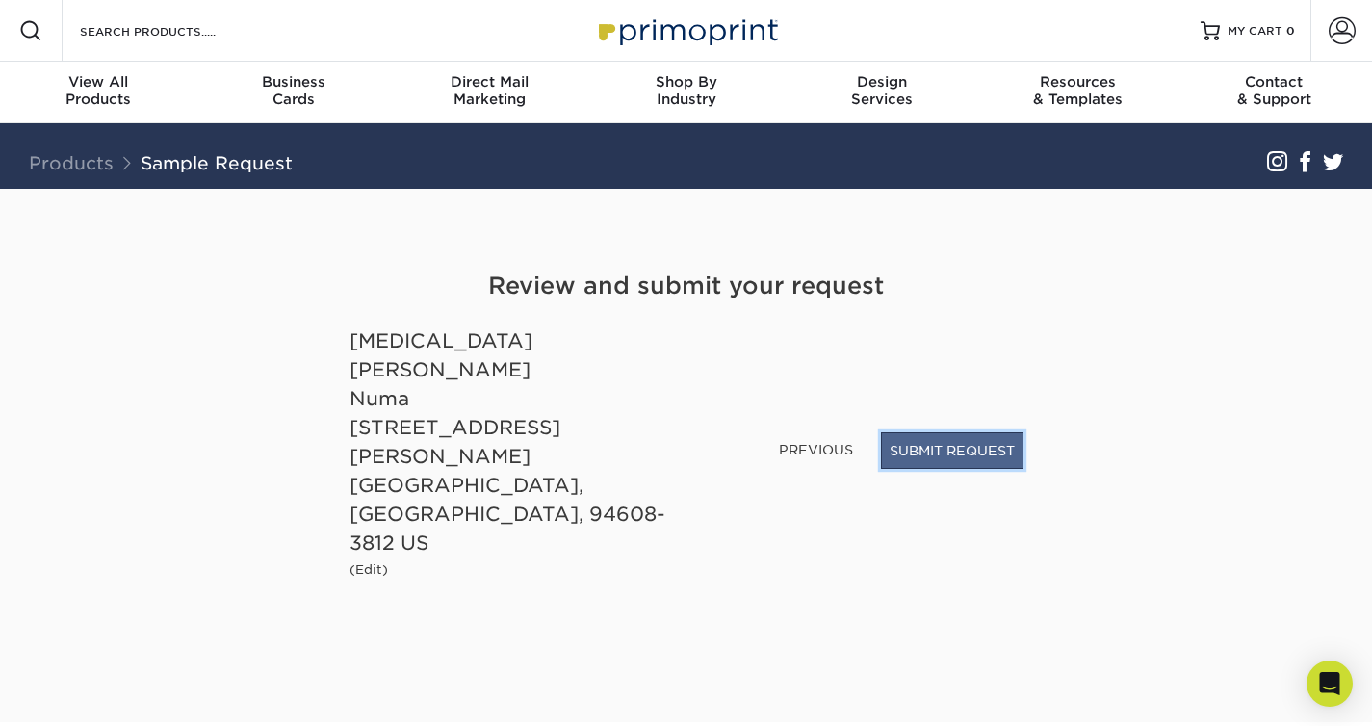
click at [926, 469] on button "SUBMIT REQUEST" at bounding box center [952, 450] width 142 height 37
